Goal: Task Accomplishment & Management: Use online tool/utility

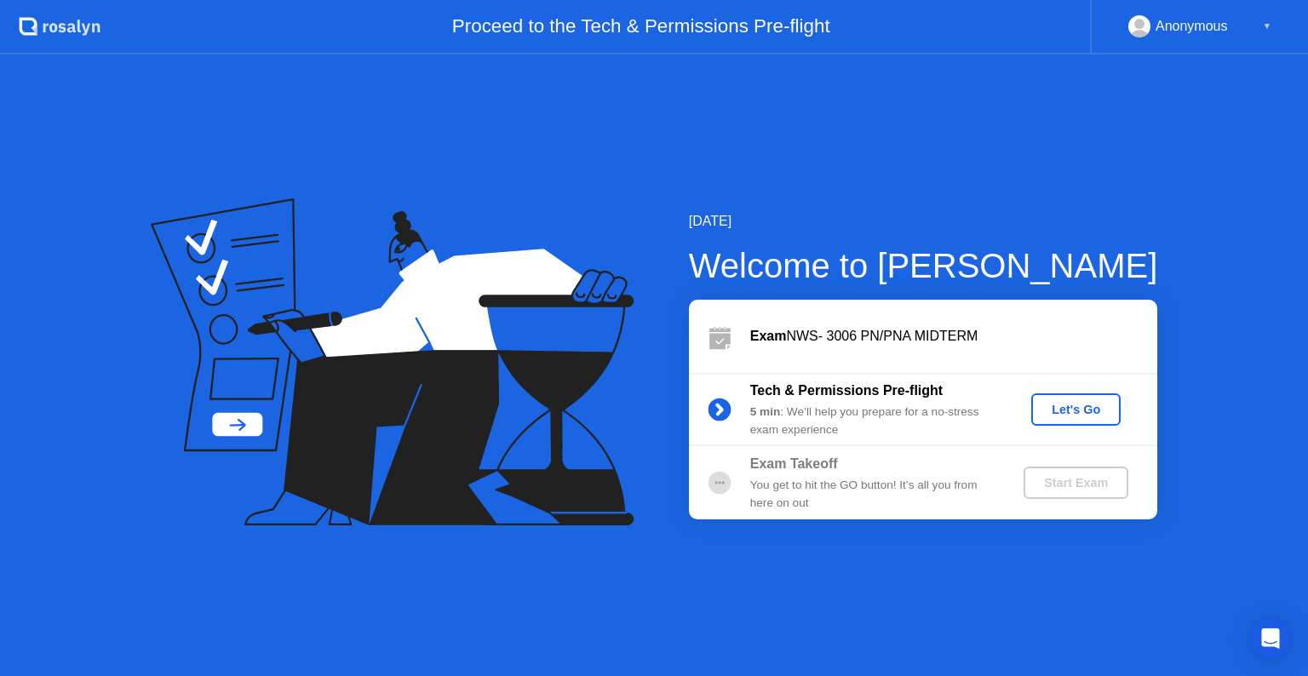
click at [1083, 416] on div "Let's Go" at bounding box center [1076, 410] width 76 height 14
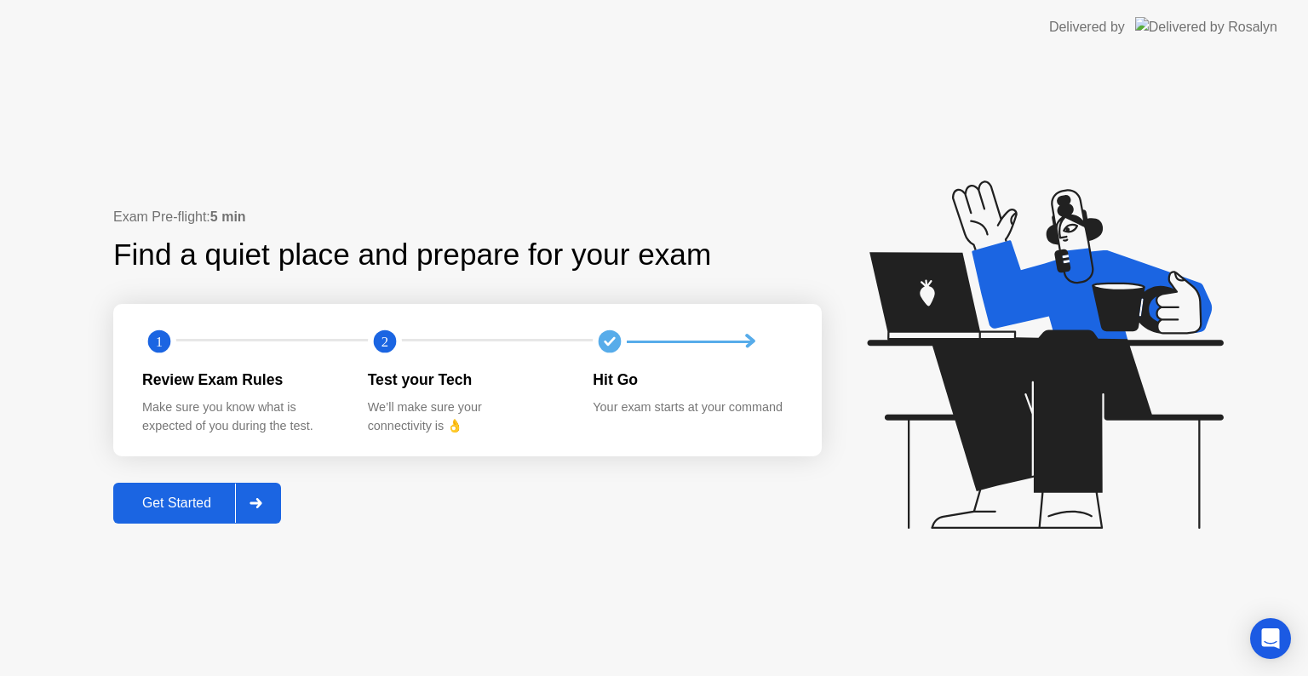
click at [247, 504] on div at bounding box center [255, 503] width 41 height 39
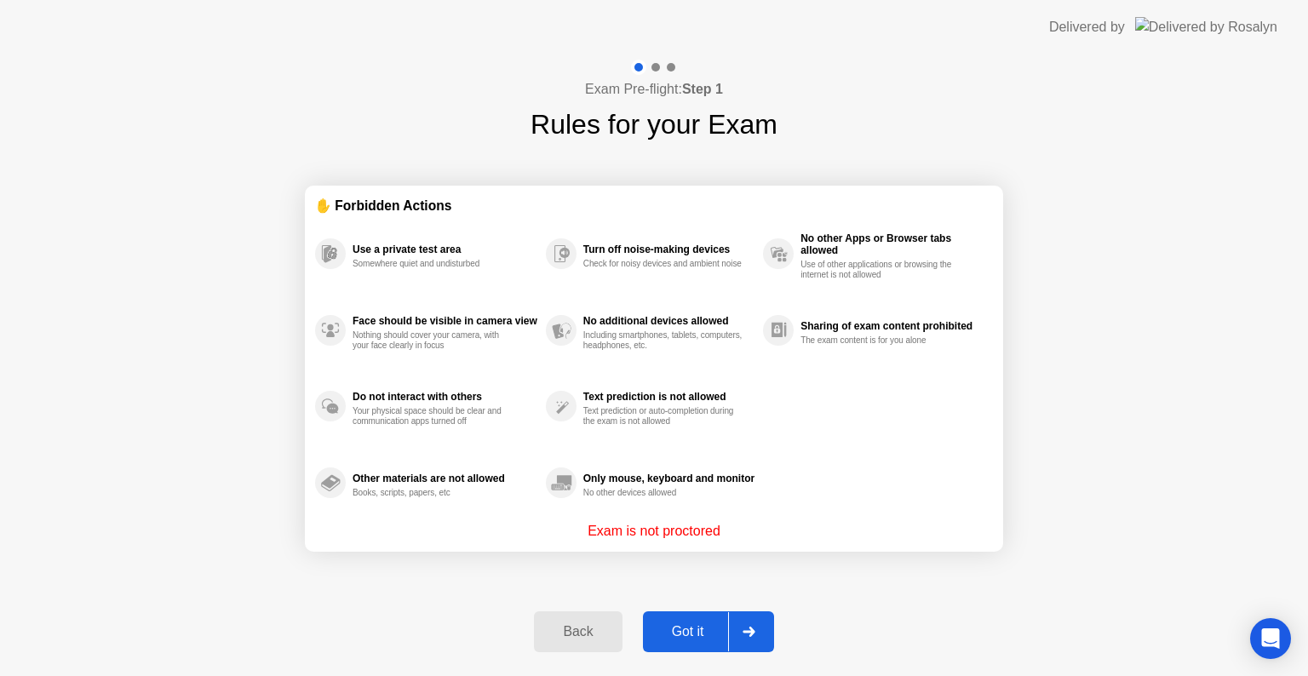
click at [764, 632] on div at bounding box center [748, 631] width 41 height 39
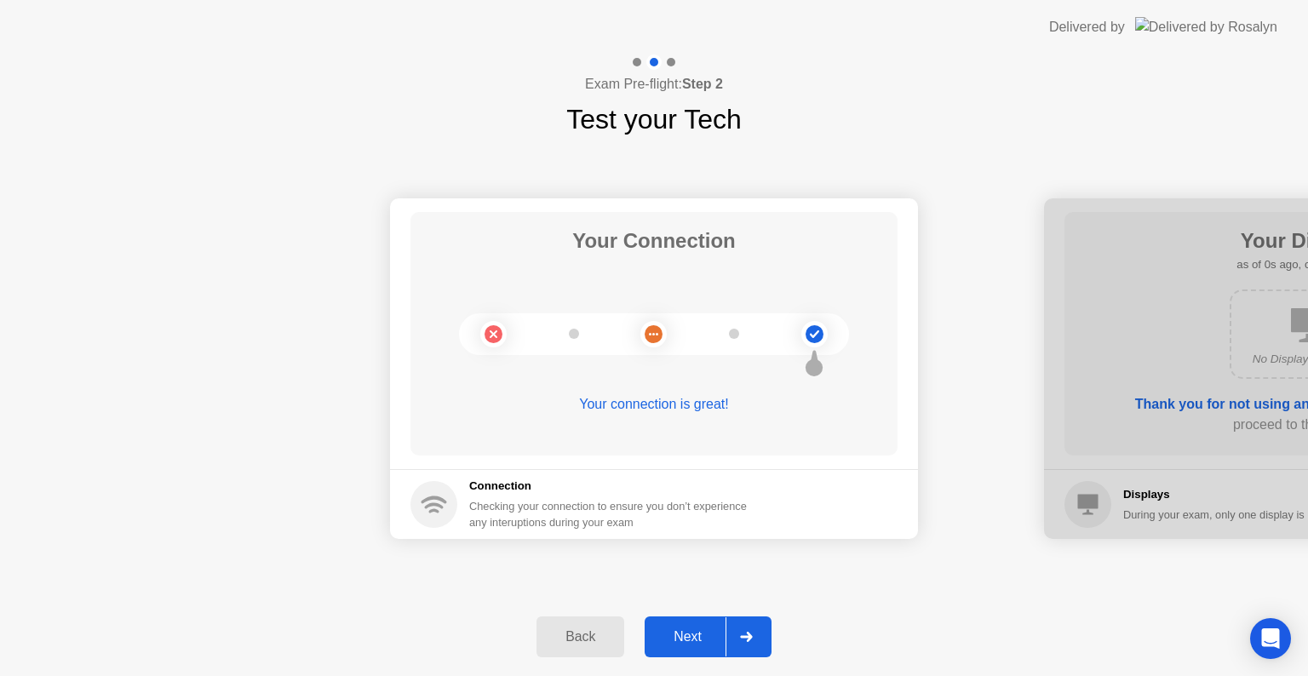
click at [764, 632] on div at bounding box center [745, 636] width 41 height 39
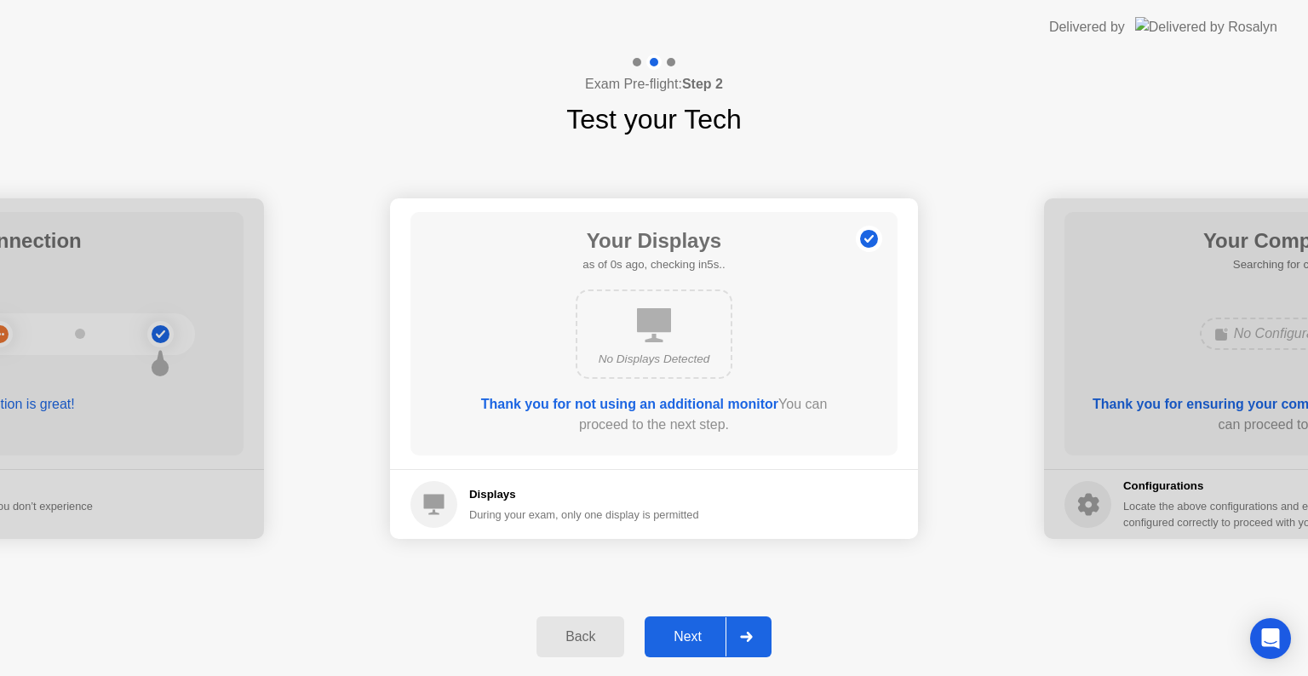
click at [764, 632] on div at bounding box center [745, 636] width 41 height 39
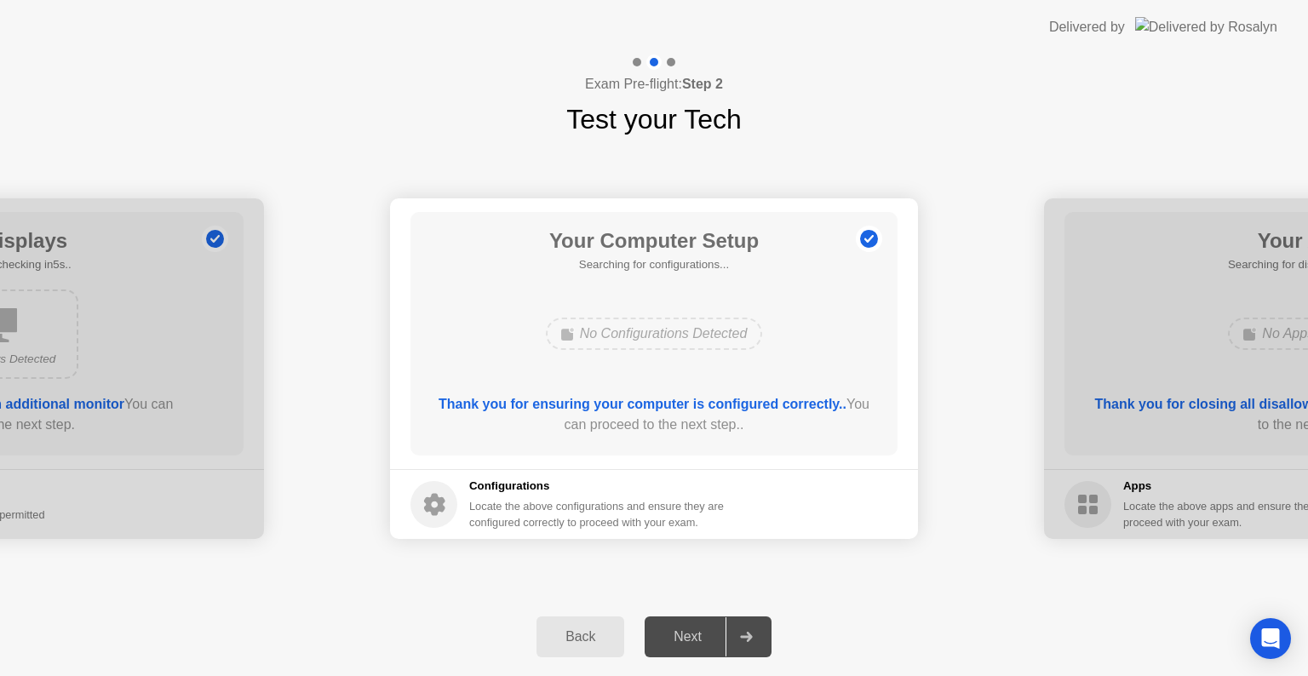
click at [764, 632] on div at bounding box center [745, 636] width 41 height 39
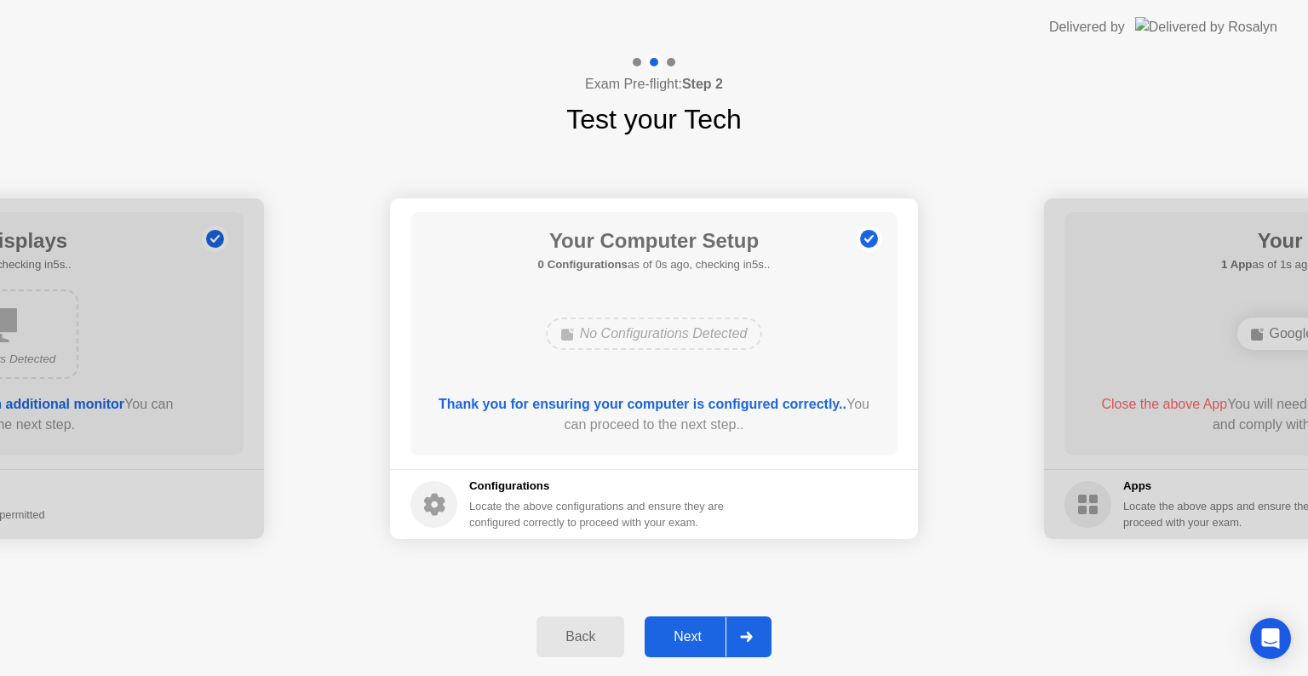
click at [753, 640] on icon at bounding box center [746, 637] width 13 height 10
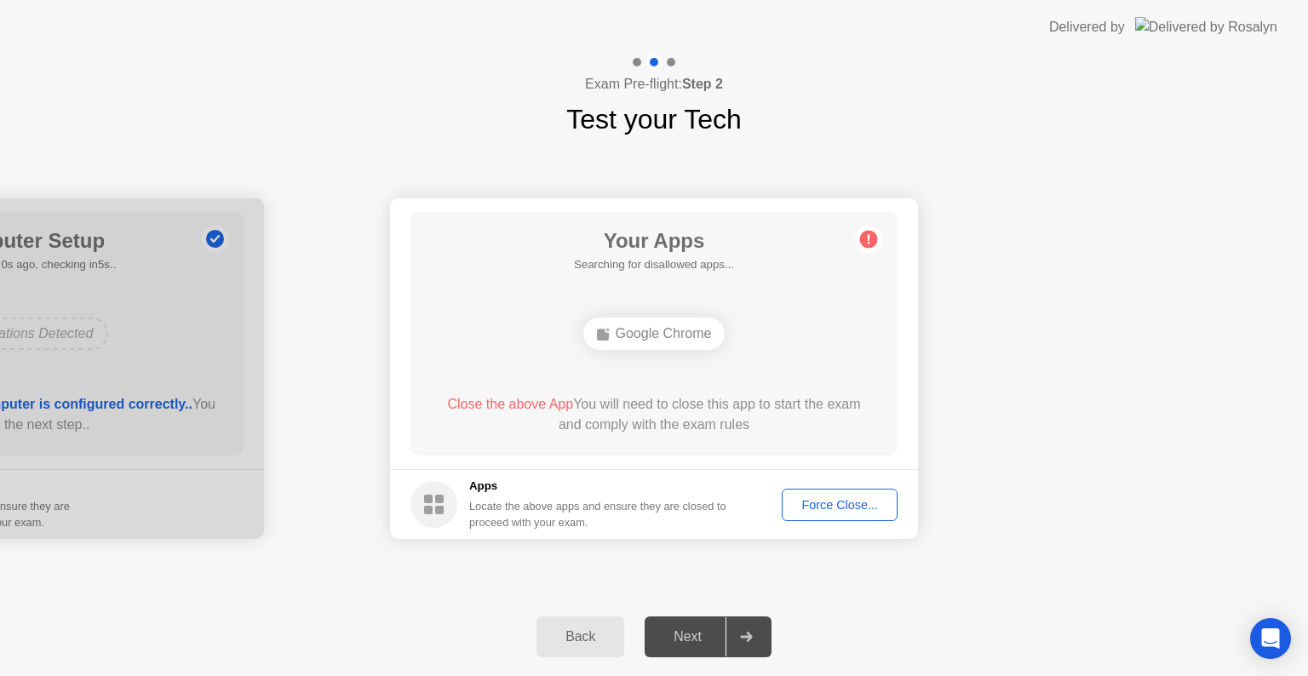
click at [821, 506] on div "Force Close..." at bounding box center [839, 505] width 104 height 14
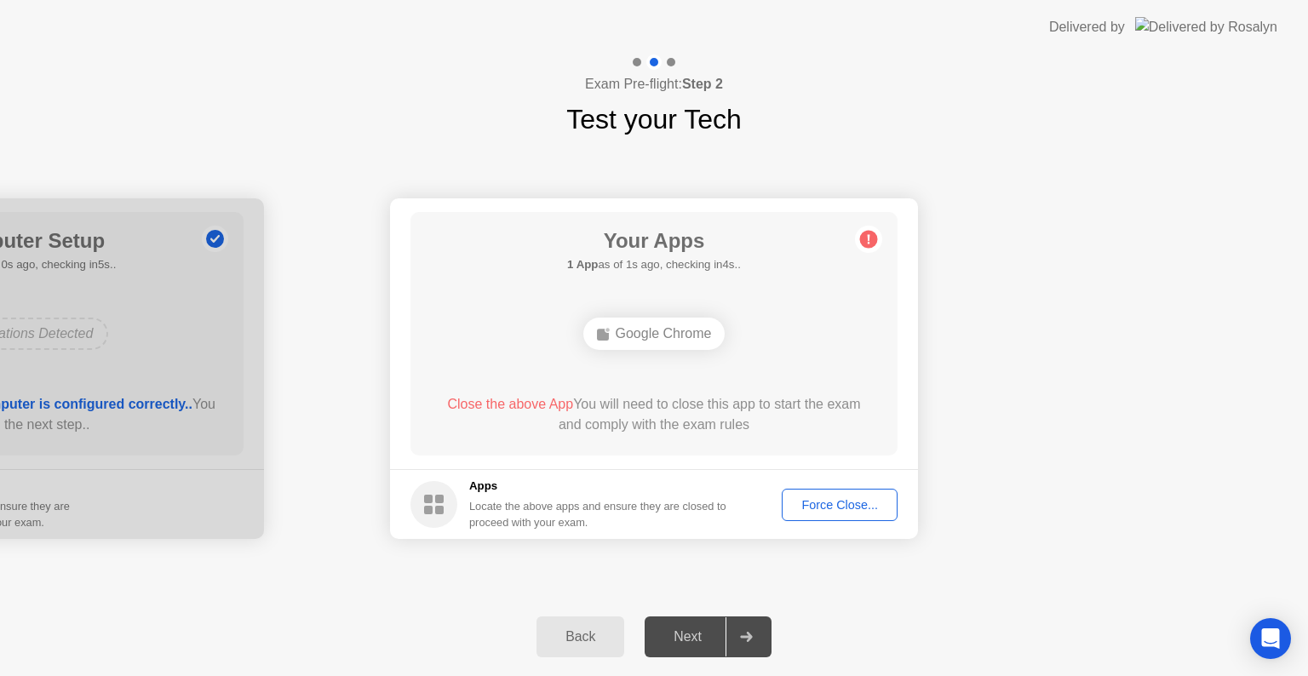
click at [807, 507] on div "Force Close..." at bounding box center [839, 505] width 104 height 14
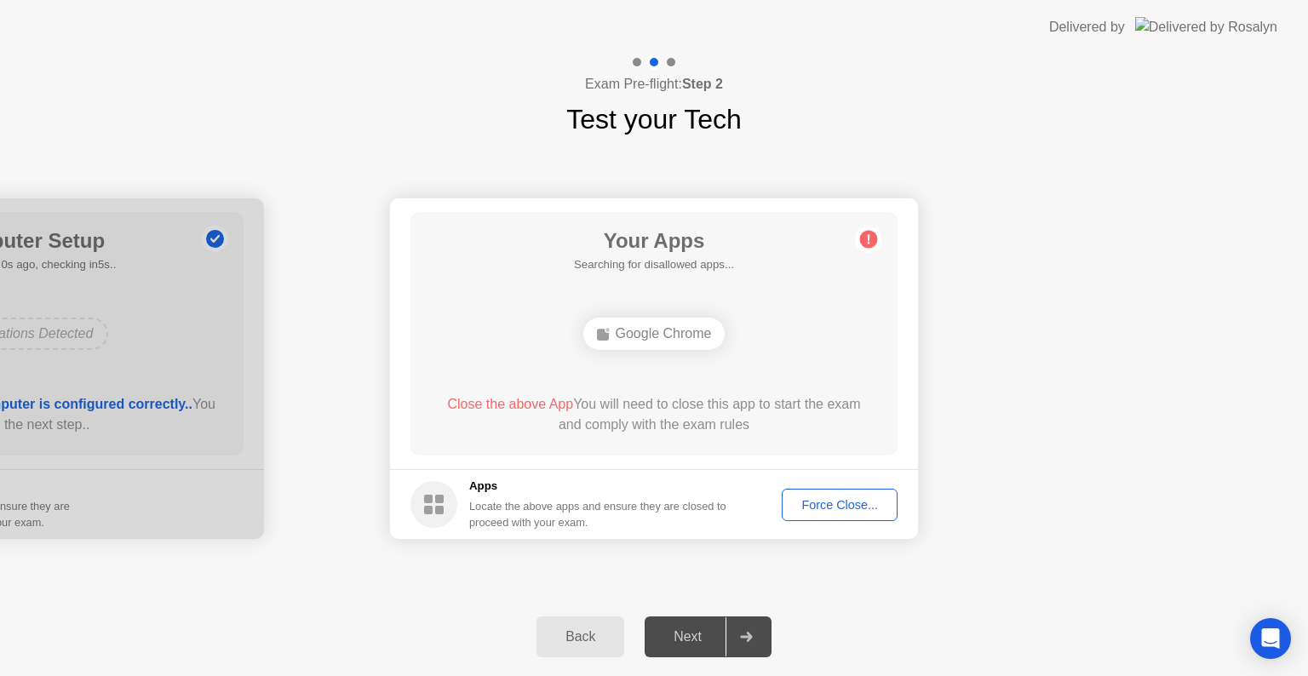
click at [860, 513] on button "Force Close..." at bounding box center [839, 505] width 116 height 32
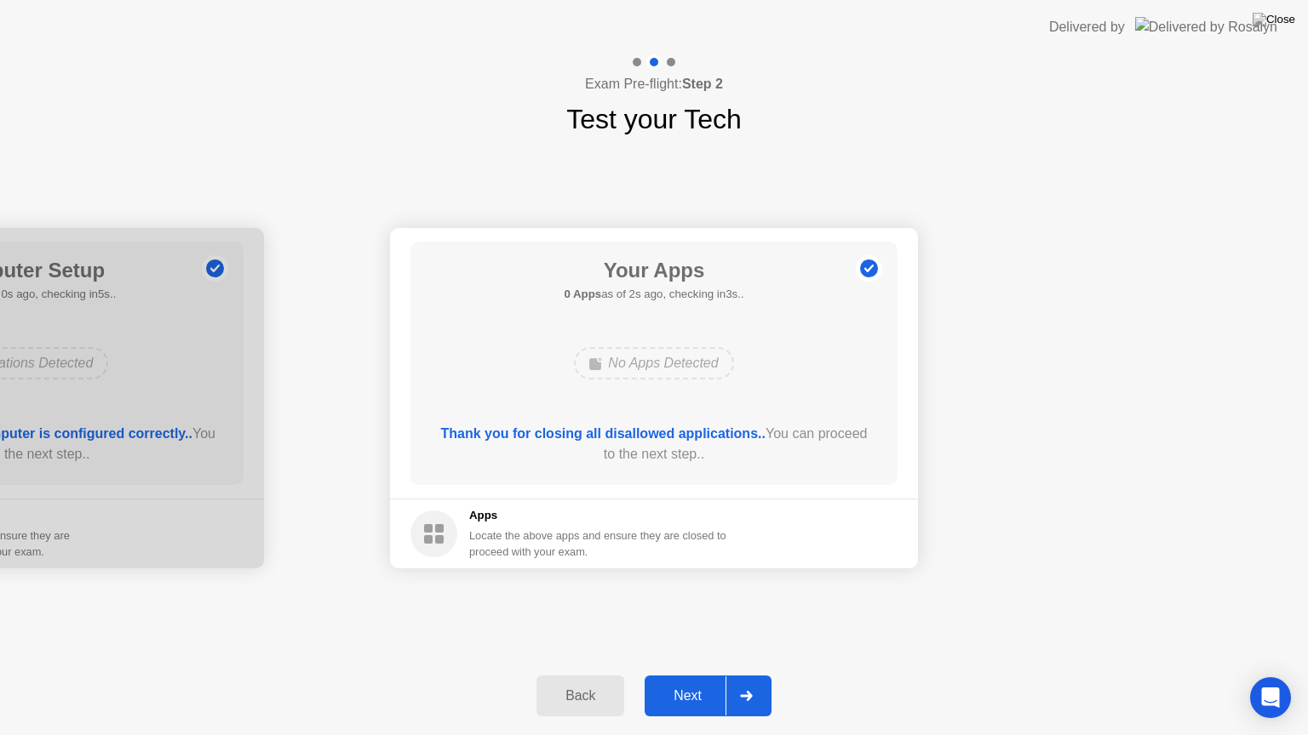
click at [747, 675] on icon at bounding box center [746, 696] width 12 height 10
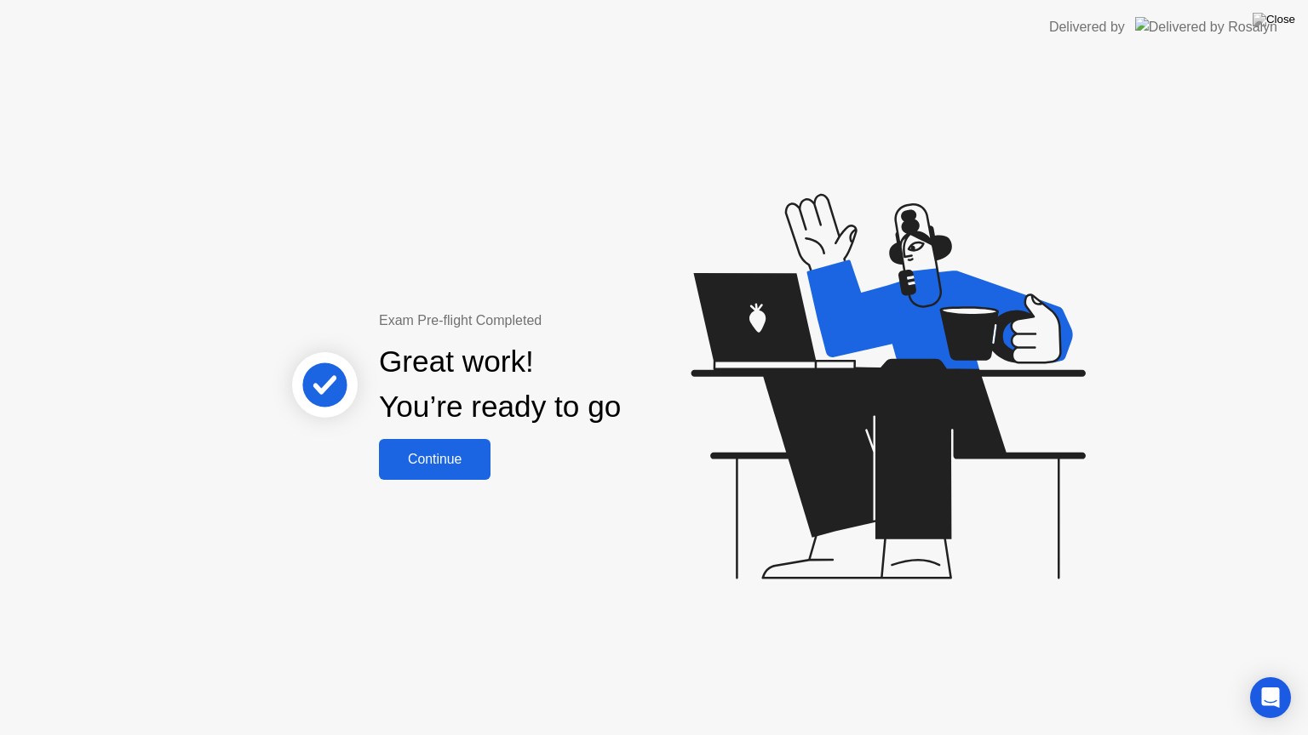
click at [440, 466] on div "Continue" at bounding box center [434, 459] width 101 height 15
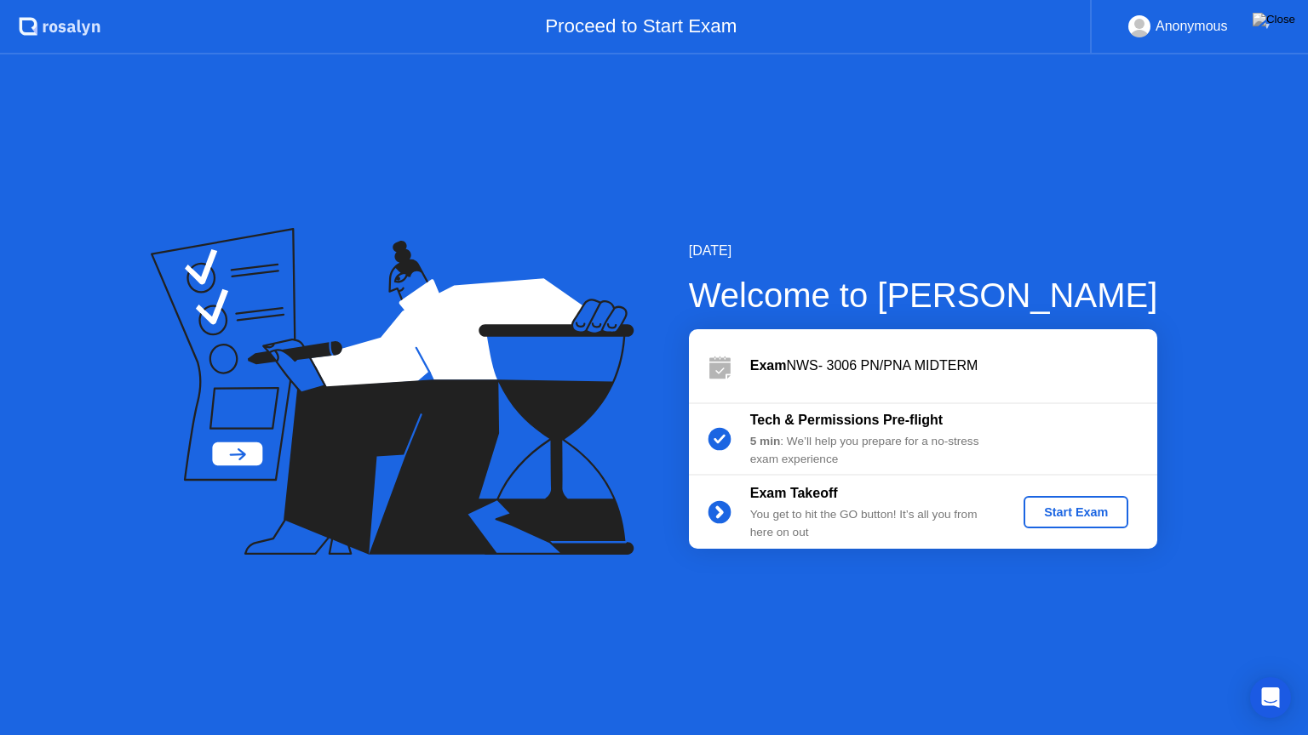
click at [1059, 506] on div "Start Exam" at bounding box center [1075, 513] width 91 height 14
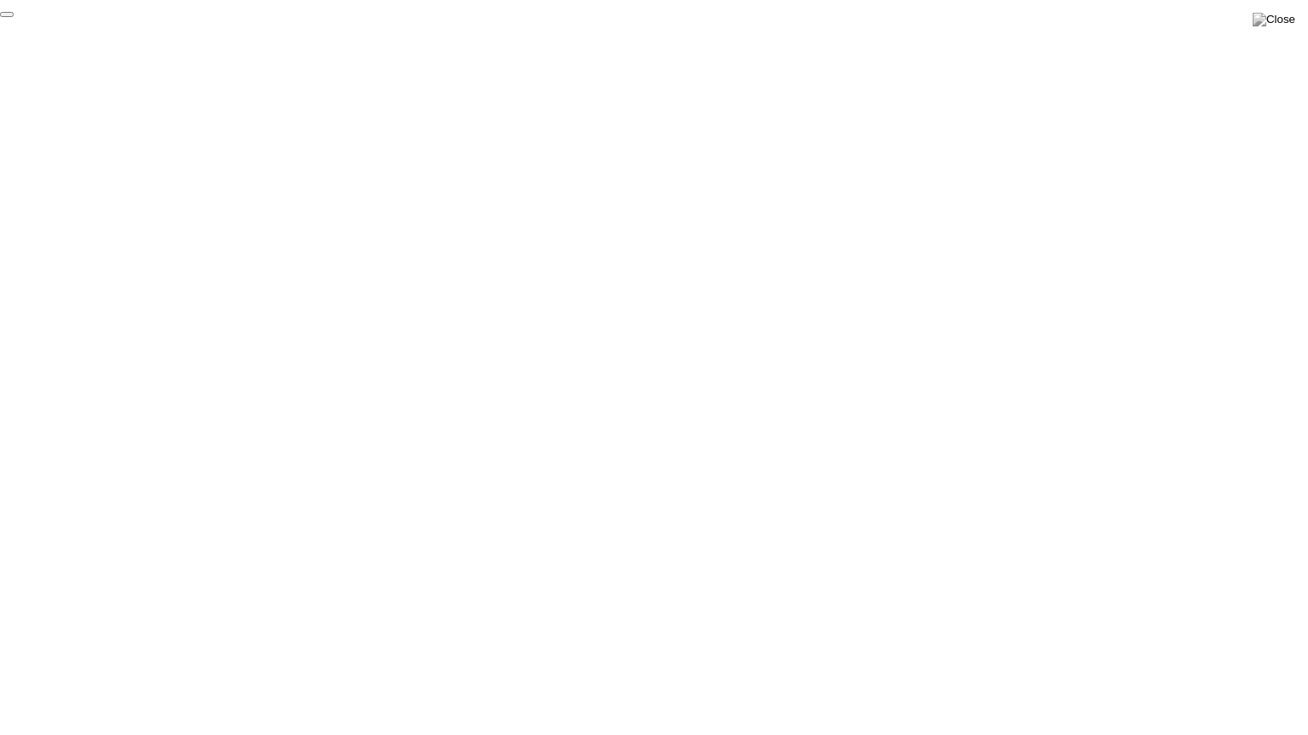
click div "End Proctoring Session"
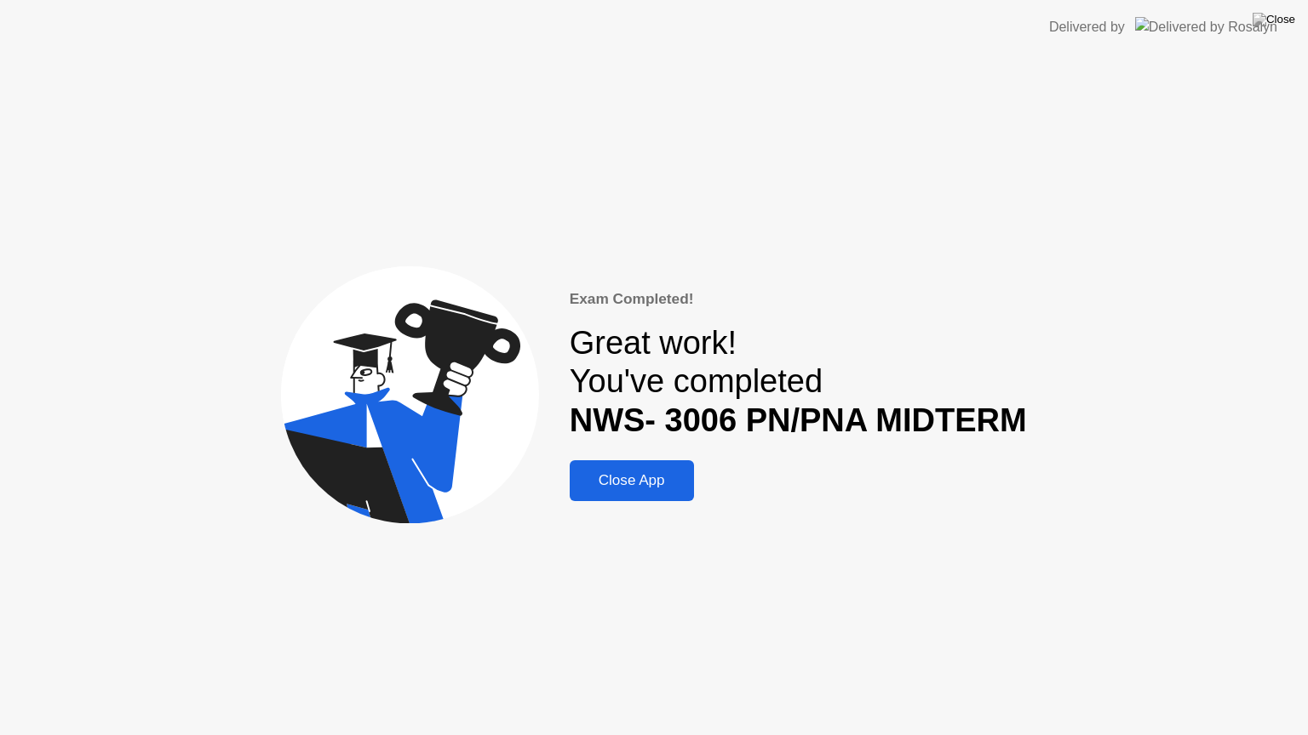
click at [640, 494] on button "Close App" at bounding box center [631, 481] width 124 height 41
